Goal: Task Accomplishment & Management: Complete application form

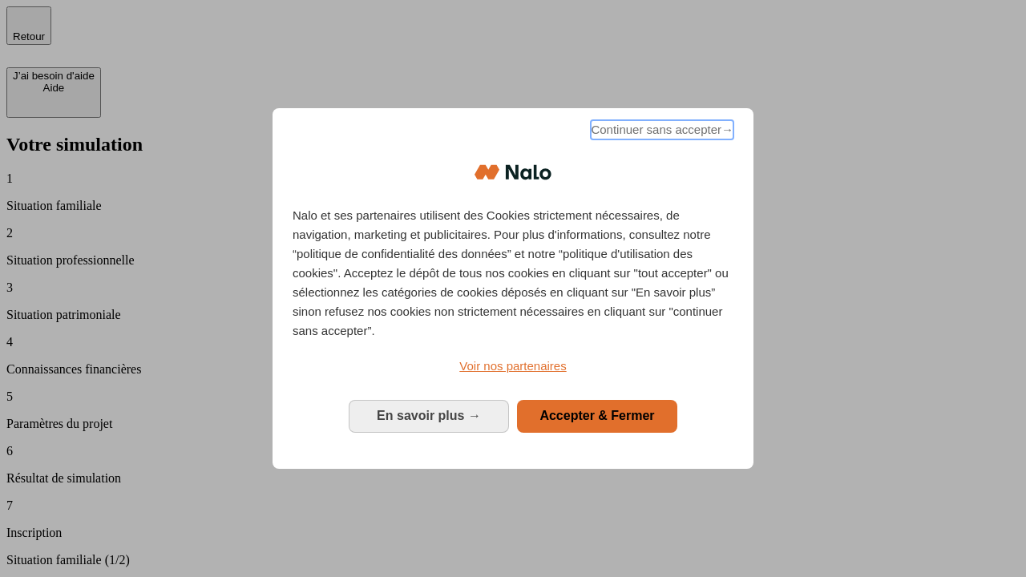
click at [661, 132] on span "Continuer sans accepter →" at bounding box center [662, 129] width 143 height 19
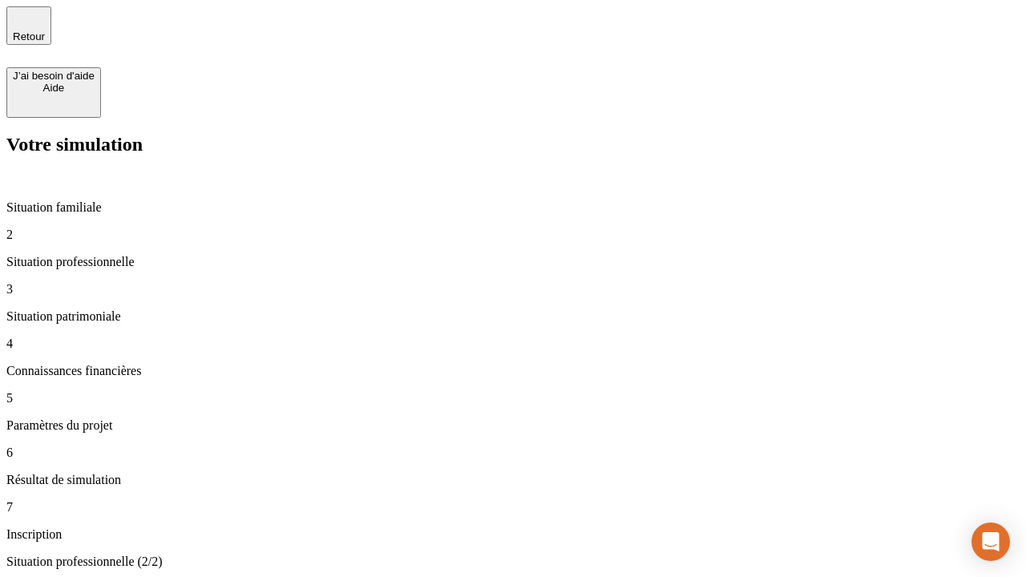
type input "30 000"
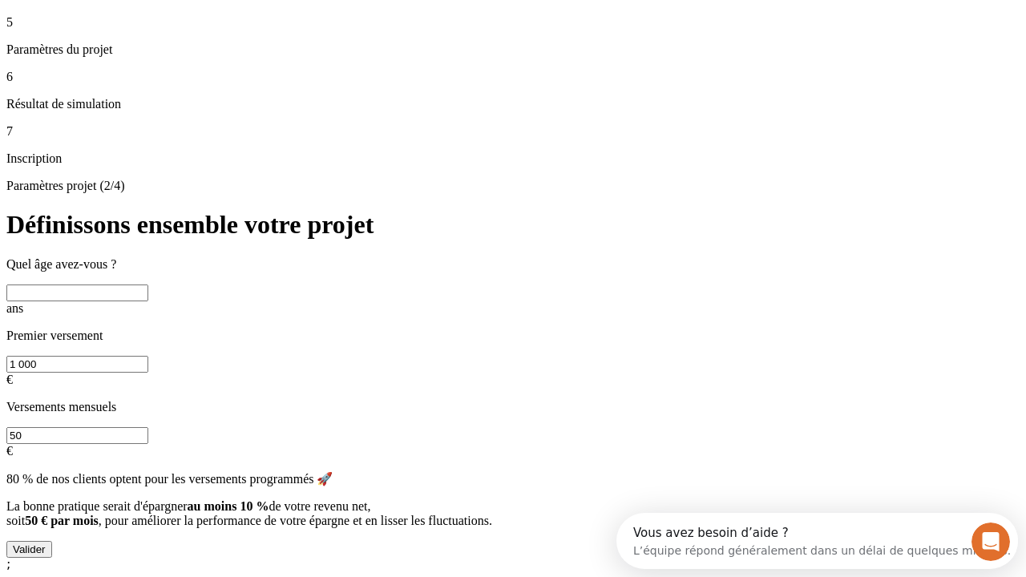
scroll to position [30, 0]
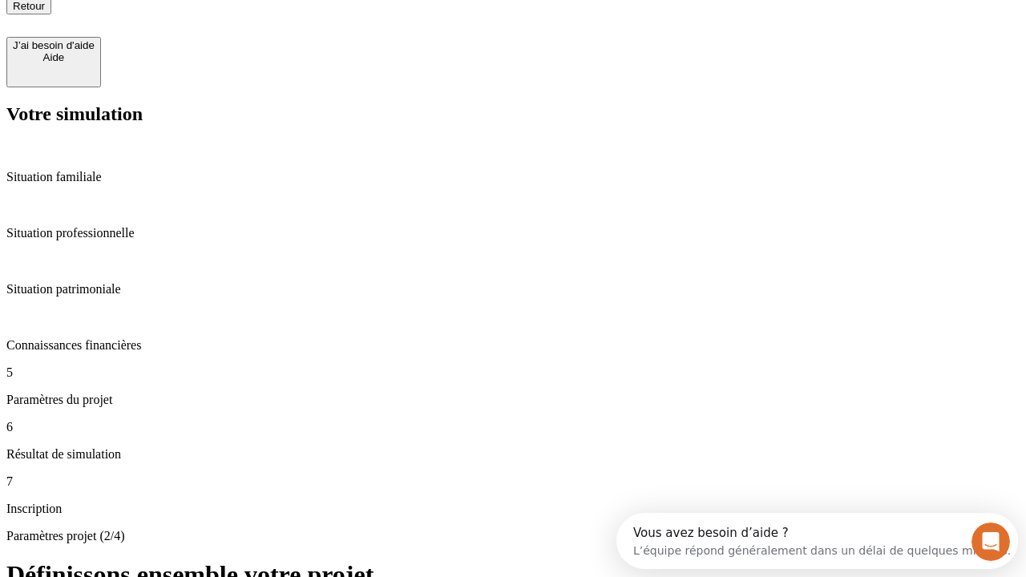
type input "25"
type input "1 000"
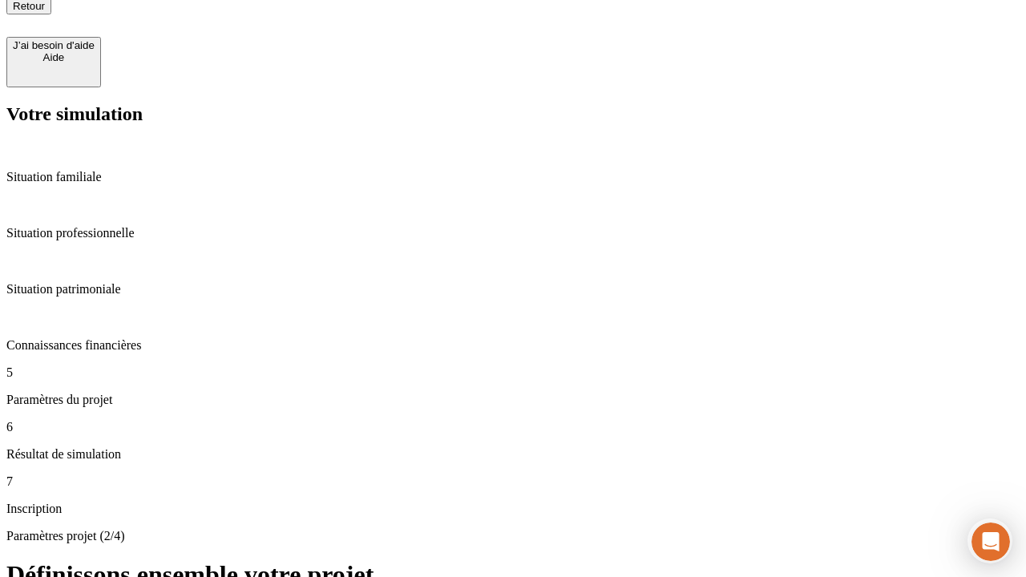
type input "640"
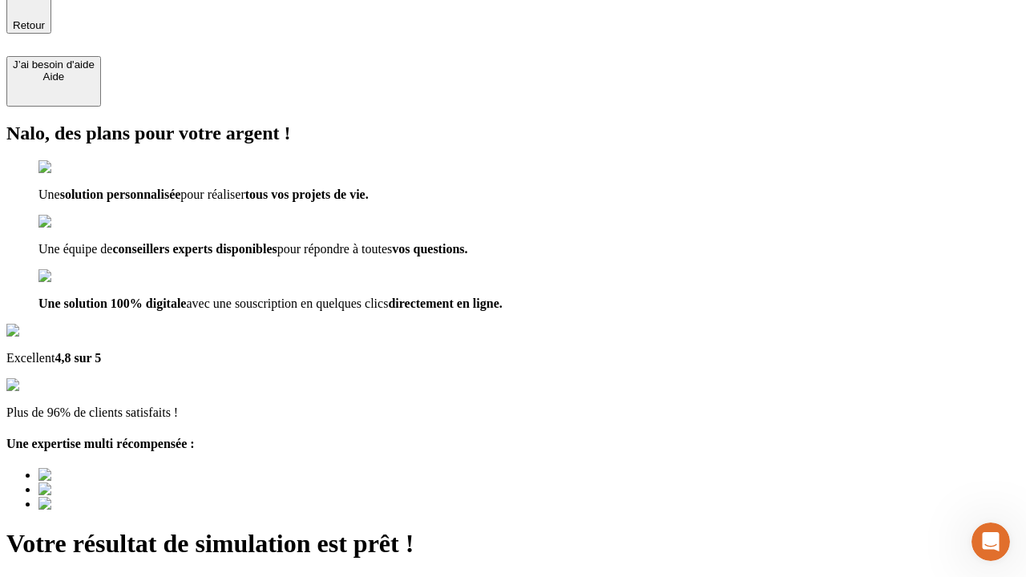
type input "[EMAIL_ADDRESS][PERSON_NAME][DOMAIN_NAME]"
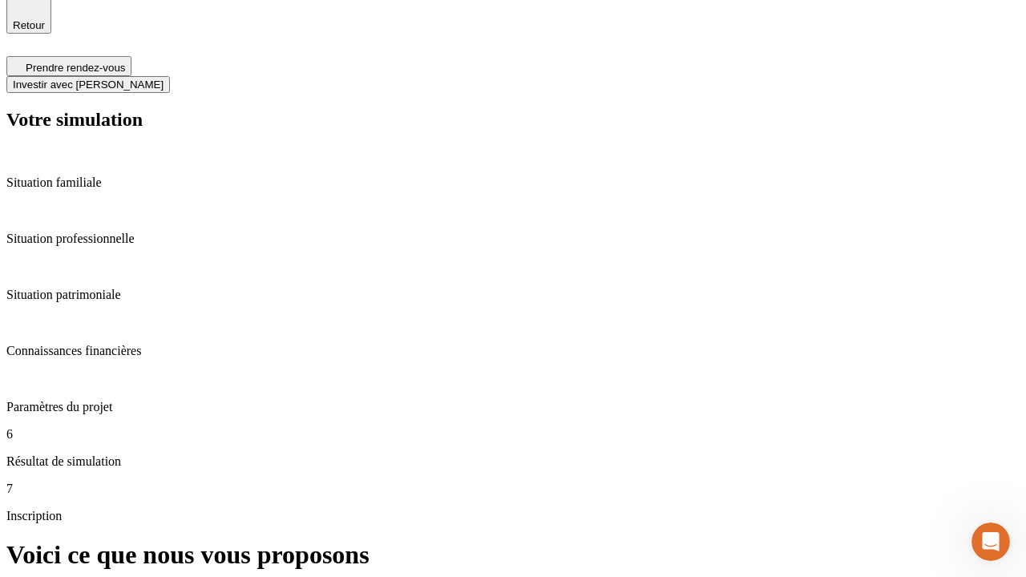
click at [164, 79] on span "Investir avec [PERSON_NAME]" at bounding box center [88, 85] width 151 height 12
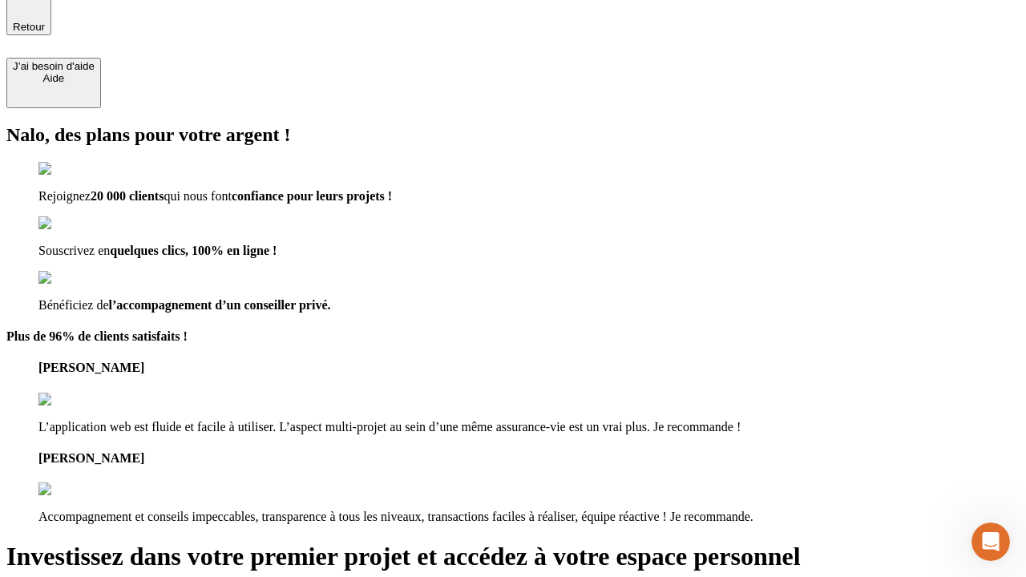
type input "[PERSON_NAME][EMAIL_ADDRESS][DOMAIN_NAME]"
